Goal: Task Accomplishment & Management: Use online tool/utility

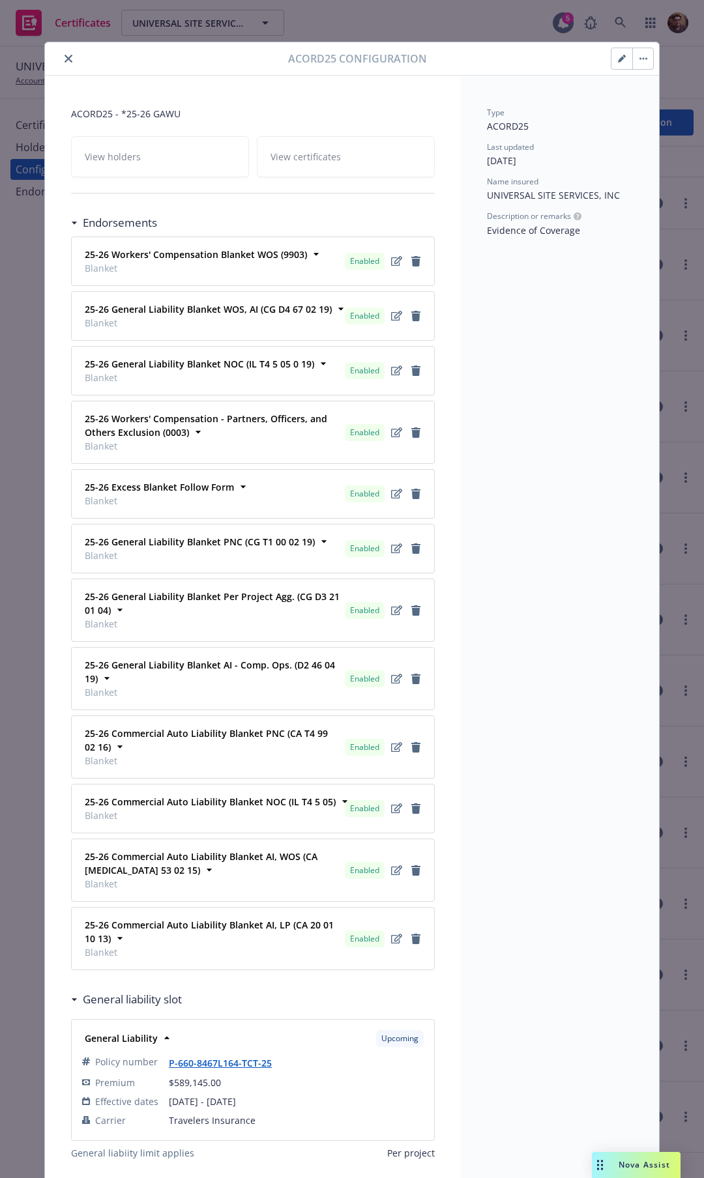
click at [317, 157] on div "View holders View certificates" at bounding box center [253, 156] width 364 height 41
click at [344, 154] on span "View 1232 certificates" at bounding box center [317, 157] width 94 height 14
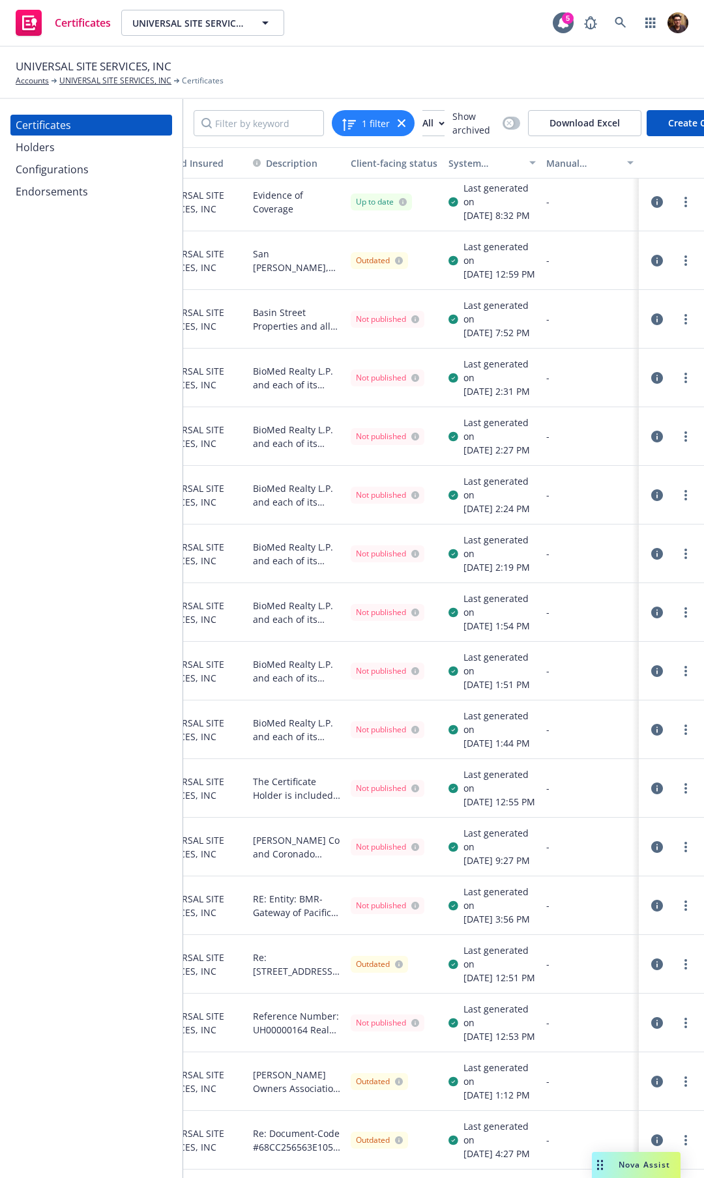
scroll to position [0, 379]
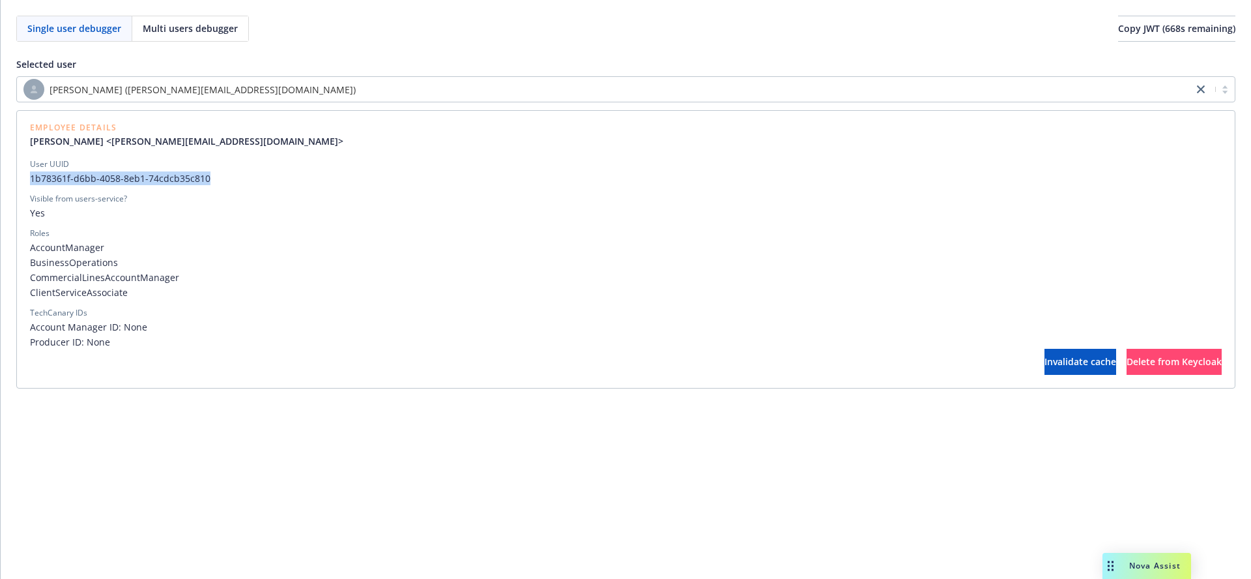
drag, startPoint x: 201, startPoint y: 179, endPoint x: 15, endPoint y: 179, distance: 186.4
click at [15, 179] on div "Single user debugger Multi users debugger Copy JWT ( 668 s remaining) Selected …" at bounding box center [626, 202] width 1251 height 404
copy span "1b78361f-d6bb-4058-8eb1-74cdcb35c810"
